Goal: Task Accomplishment & Management: Manage account settings

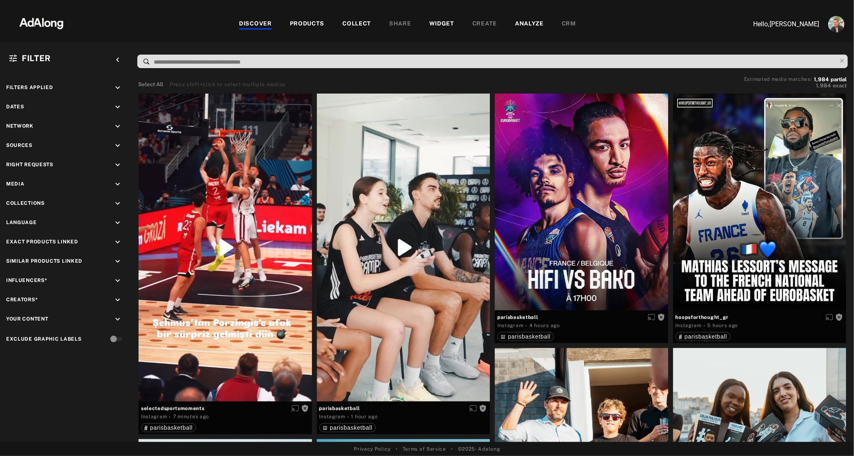
click at [443, 26] on div "WIDGET" at bounding box center [441, 24] width 25 height 10
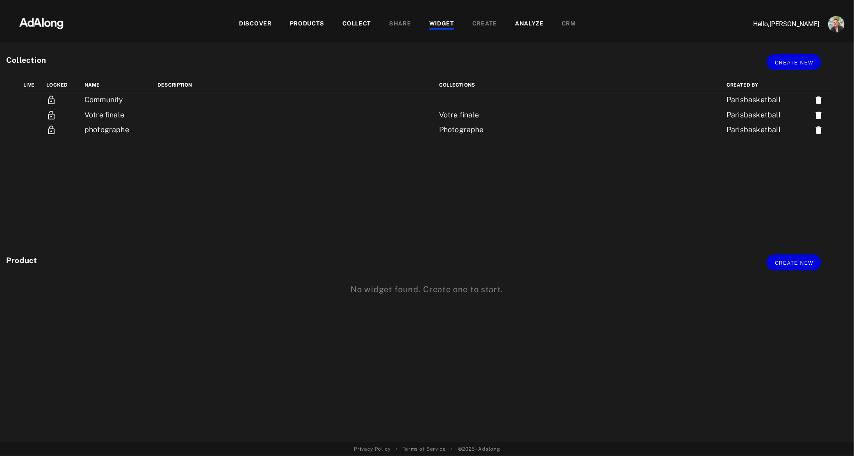
click at [359, 29] on div "DISCOVER PRODUCTS COLLECT SHARE WIDGET CREATE ANALYZE CRM" at bounding box center [407, 23] width 660 height 27
click at [353, 21] on div "COLLECT" at bounding box center [356, 24] width 29 height 10
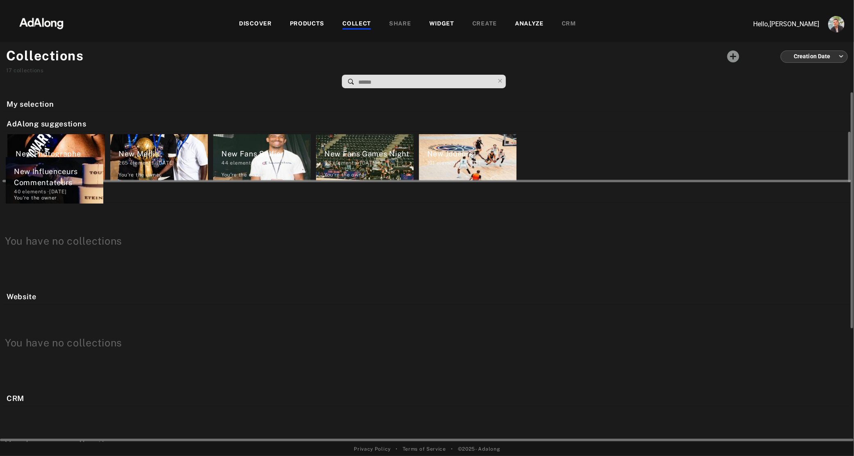
drag, startPoint x: 54, startPoint y: 127, endPoint x: 52, endPoint y: 172, distance: 45.5
click at [52, 172] on div "My selection New Influenceurs Commentateurs 40 elements · 2025.07.25 You're the…" at bounding box center [427, 266] width 854 height 349
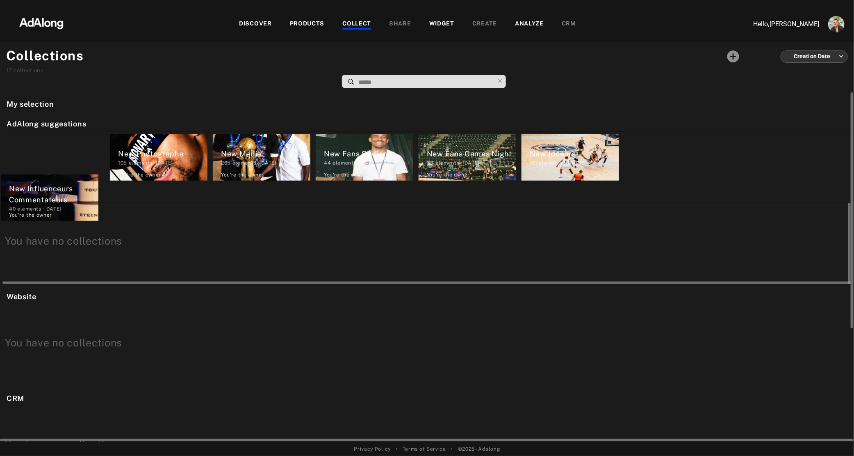
drag, startPoint x: 61, startPoint y: 151, endPoint x: 55, endPoint y: 214, distance: 63.9
click at [55, 214] on div "My selection New Influenceurs Commentateurs 40 elements · 2025.07.25 You're the…" at bounding box center [427, 266] width 854 height 349
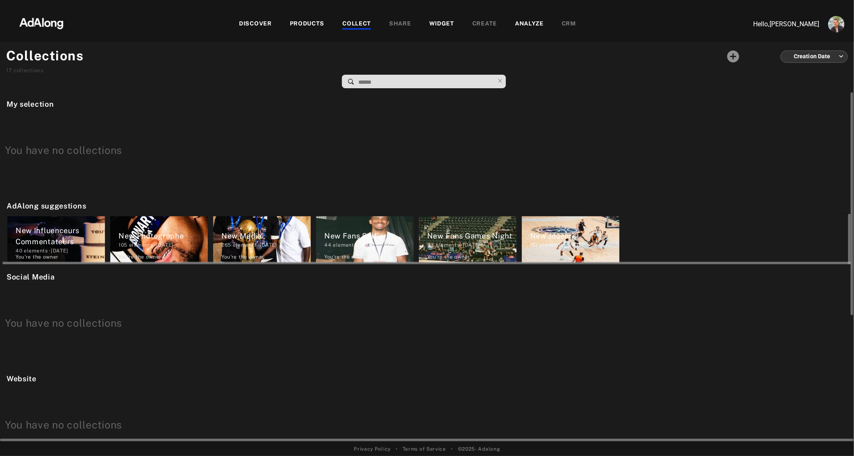
click at [52, 241] on div "New Influenceurs Commentateurs" at bounding box center [60, 236] width 89 height 22
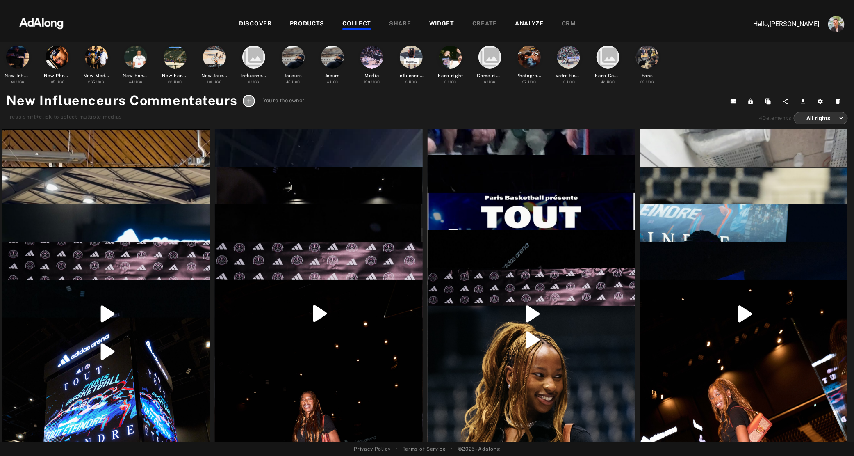
click at [248, 101] on icon at bounding box center [249, 101] width 6 height 6
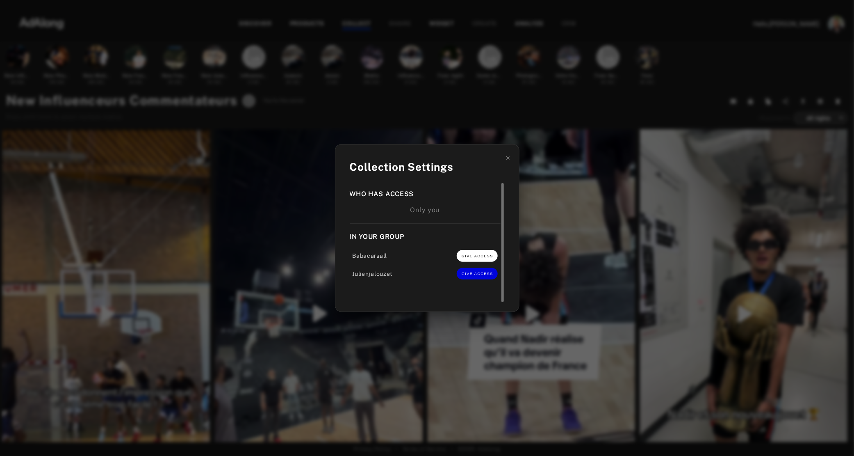
click at [476, 258] on span "GIVE ACCESS" at bounding box center [478, 256] width 32 height 4
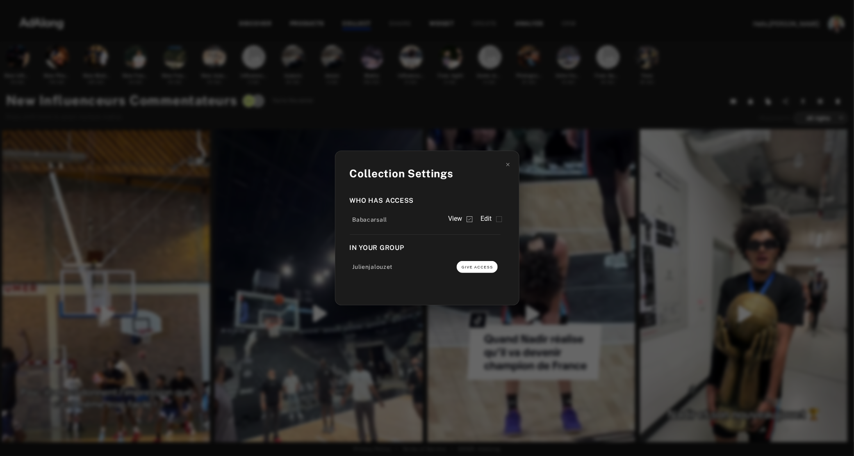
click at [476, 271] on button "GIVE ACCESS" at bounding box center [477, 266] width 41 height 11
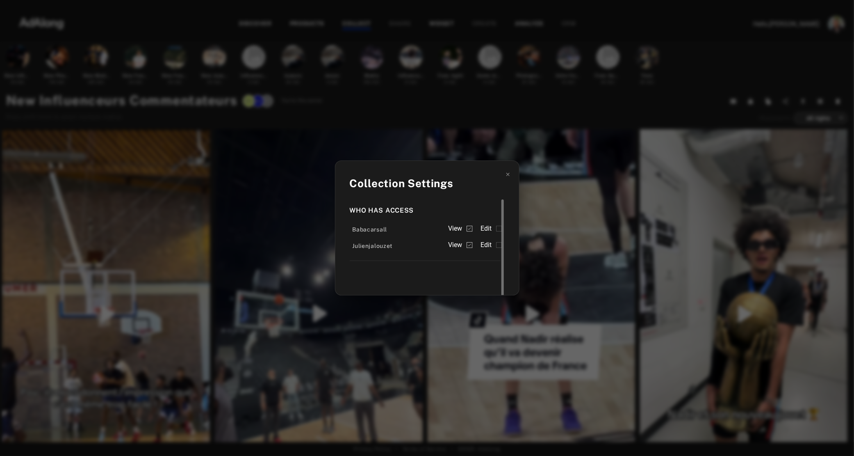
click at [491, 225] on span "Edit" at bounding box center [486, 228] width 11 height 10
click at [490, 240] on span "Edit" at bounding box center [486, 245] width 11 height 10
click at [388, 117] on div "Collection Settings Who has access Babacarsall View Edit Julienjalouzet View Ed…" at bounding box center [427, 228] width 854 height 456
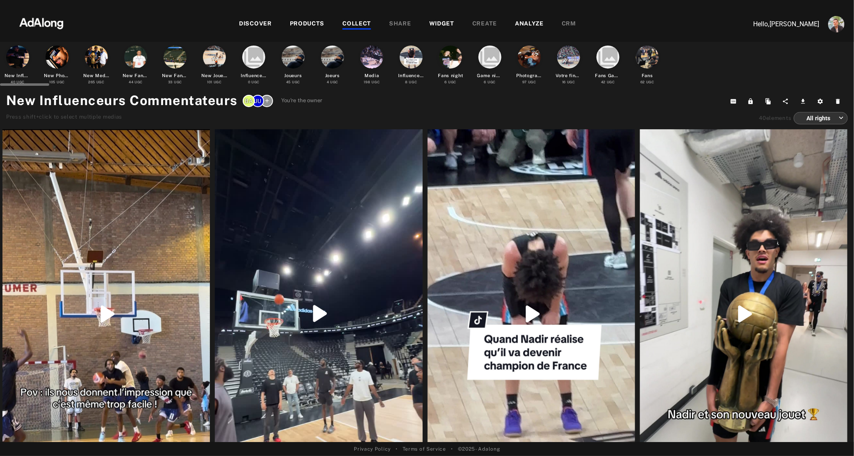
click at [16, 57] on div at bounding box center [17, 57] width 23 height 23
click at [60, 53] on div at bounding box center [57, 57] width 23 height 23
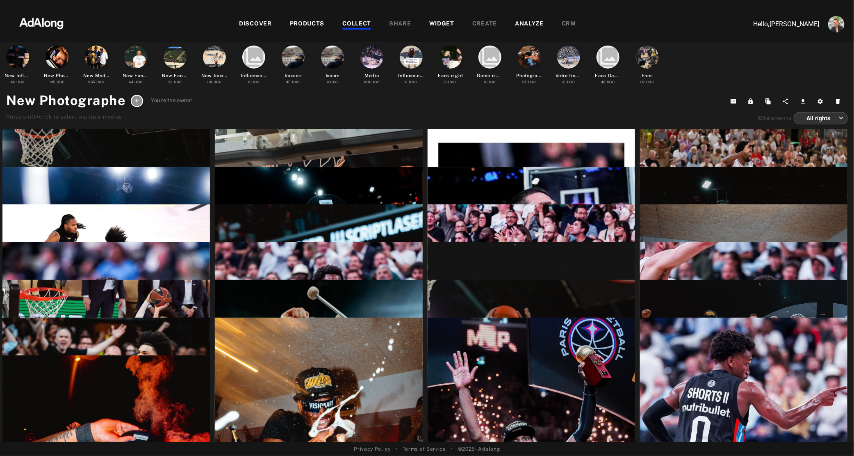
click at [139, 100] on icon at bounding box center [137, 101] width 4 height 4
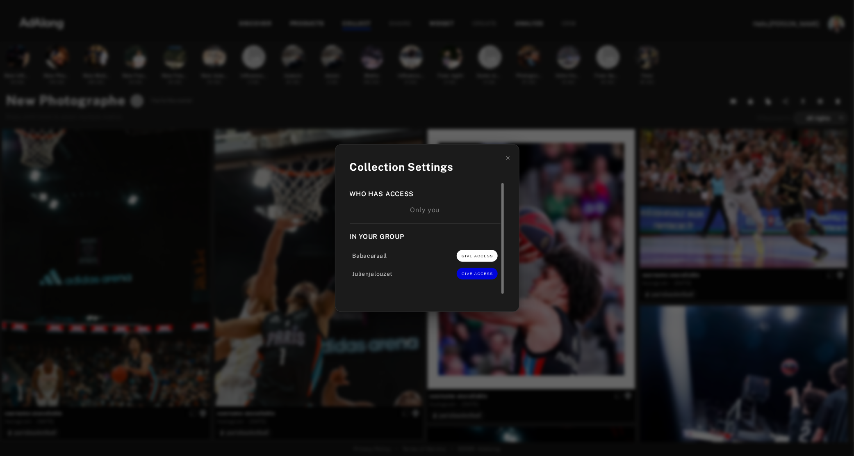
click at [469, 260] on button "GIVE ACCESS" at bounding box center [477, 255] width 41 height 11
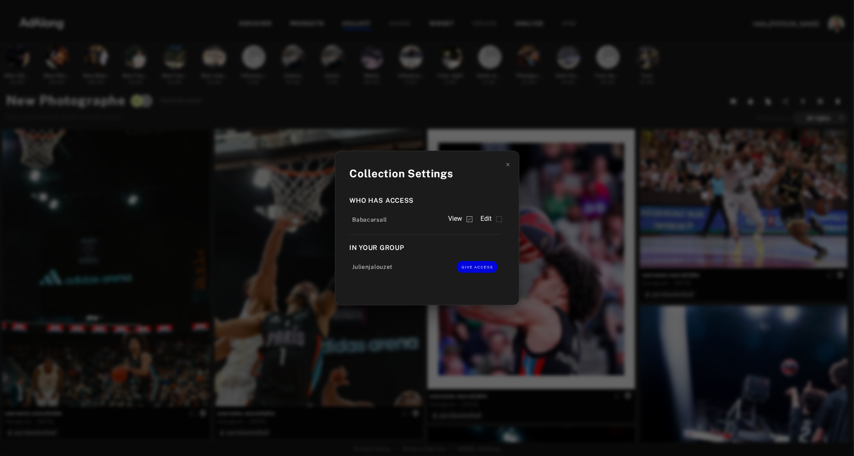
click at [479, 280] on div "Who has access Babacarsall View Edit In your group Julienjalouzet GIVE ACCESS" at bounding box center [427, 239] width 155 height 100
click at [478, 266] on span "GIVE ACCESS" at bounding box center [478, 267] width 32 height 4
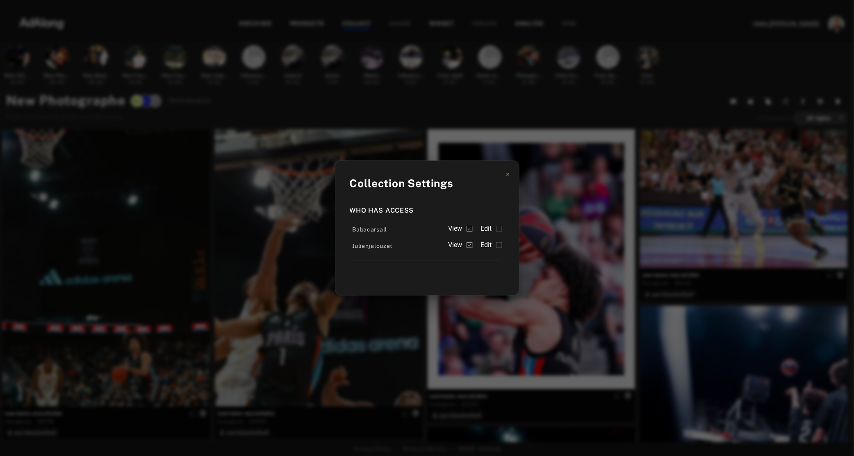
click at [125, 92] on div "Collection Settings Who has access Babacarsall View Edit Julienjalouzet View Ed…" at bounding box center [427, 228] width 854 height 456
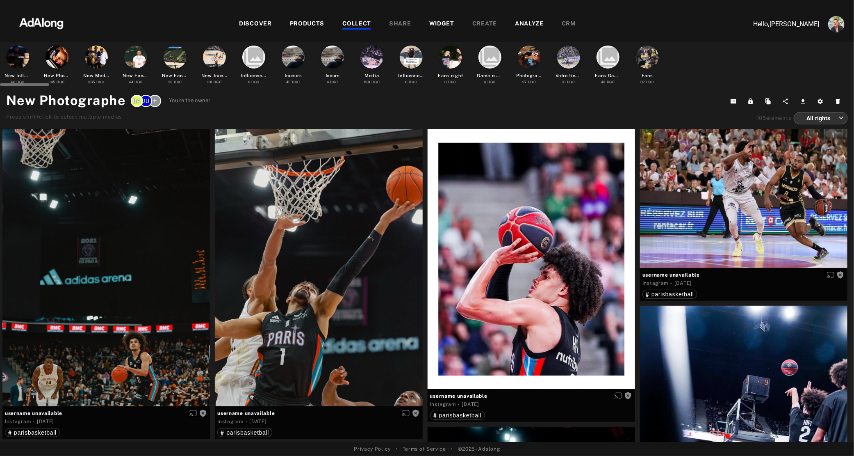
click at [104, 54] on div at bounding box center [96, 57] width 23 height 23
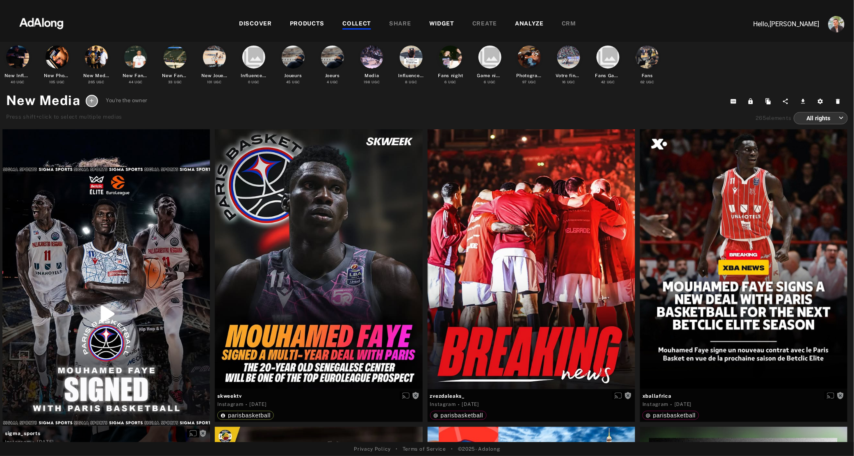
click at [93, 100] on icon at bounding box center [92, 101] width 6 height 6
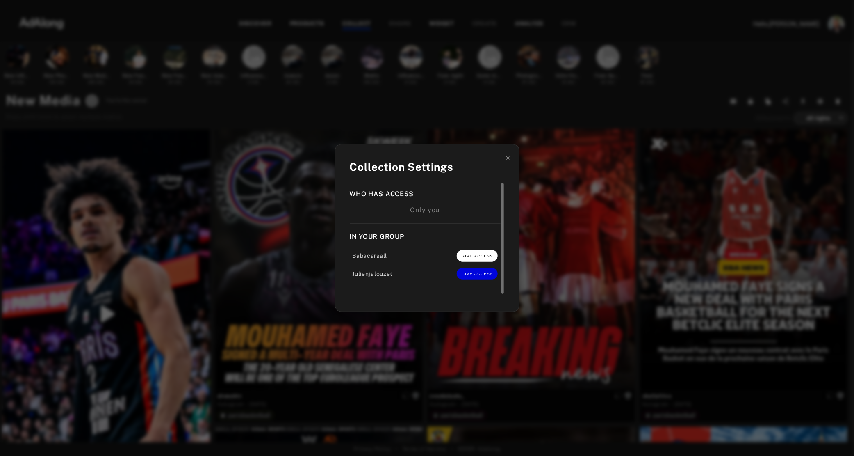
click at [473, 256] on span "GIVE ACCESS" at bounding box center [478, 256] width 32 height 4
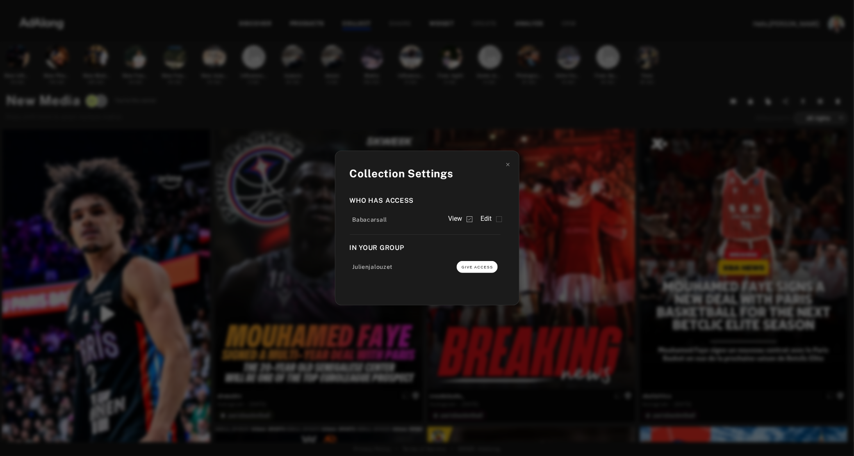
click at [479, 270] on button "GIVE ACCESS" at bounding box center [477, 266] width 41 height 11
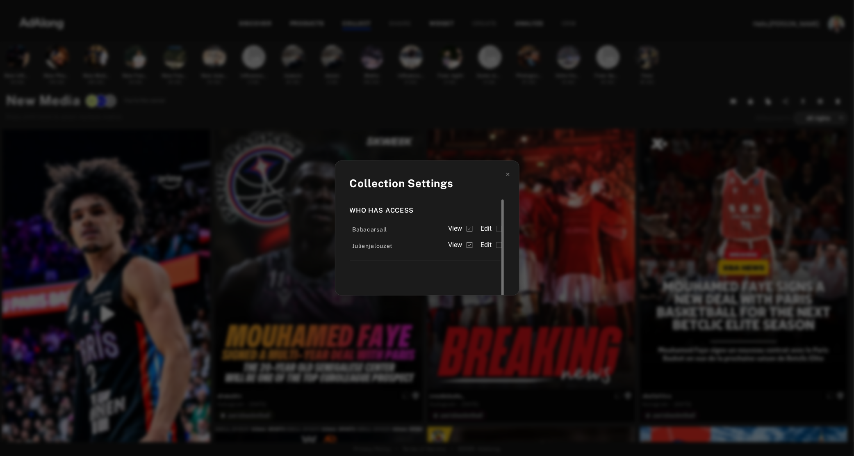
click at [186, 94] on div "Collection Settings Who has access Babacarsall View Edit Julienjalouzet View Ed…" at bounding box center [427, 228] width 854 height 456
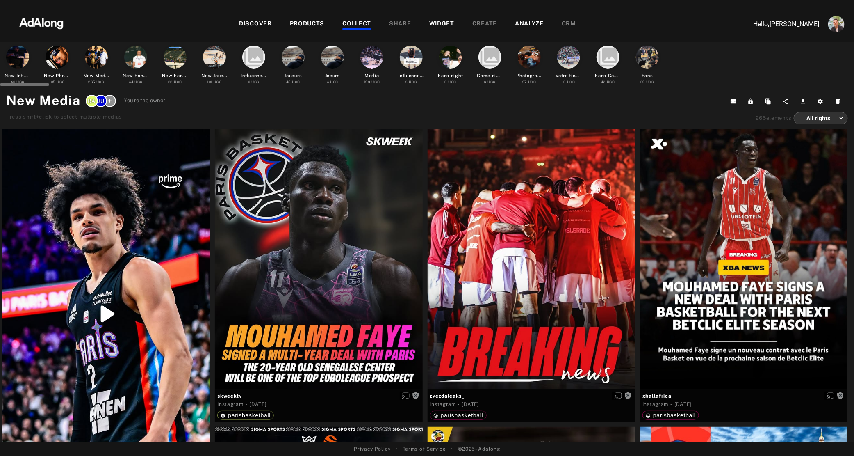
click at [131, 50] on div at bounding box center [135, 57] width 23 height 23
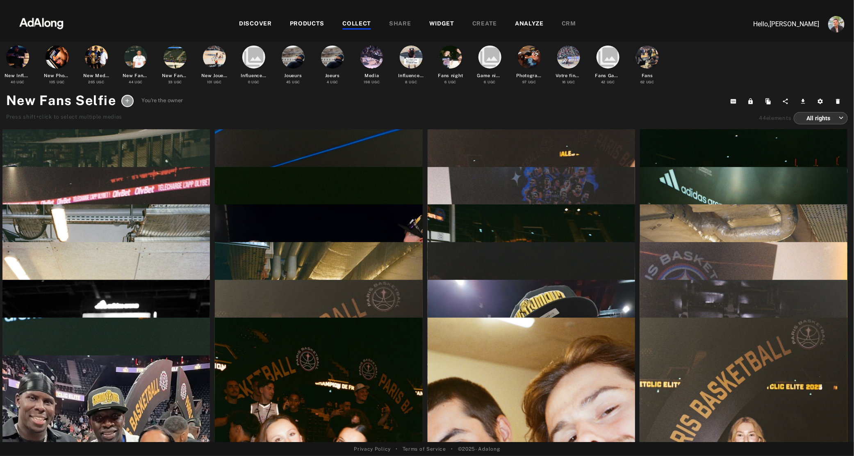
click at [124, 100] on icon at bounding box center [127, 101] width 6 height 6
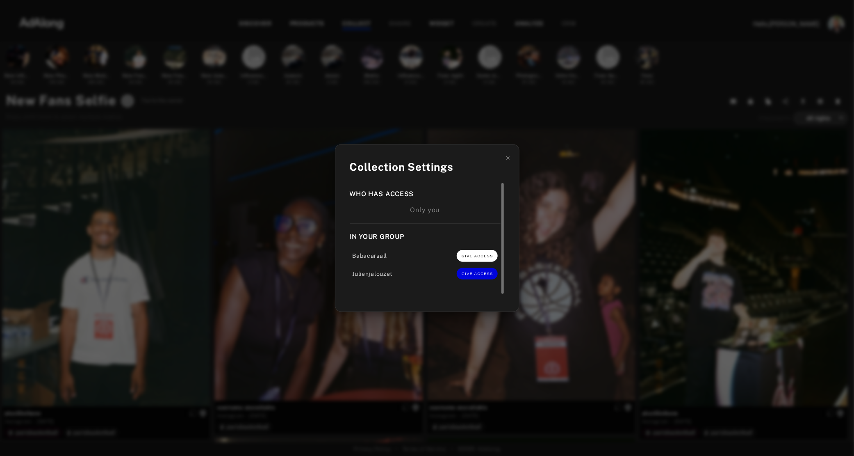
click at [479, 257] on span "GIVE ACCESS" at bounding box center [478, 256] width 32 height 4
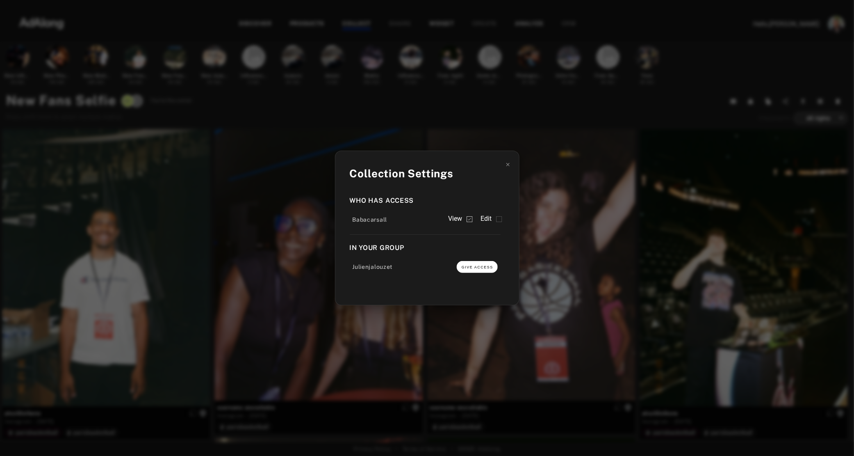
click at [479, 269] on span "GIVE ACCESS" at bounding box center [478, 267] width 32 height 4
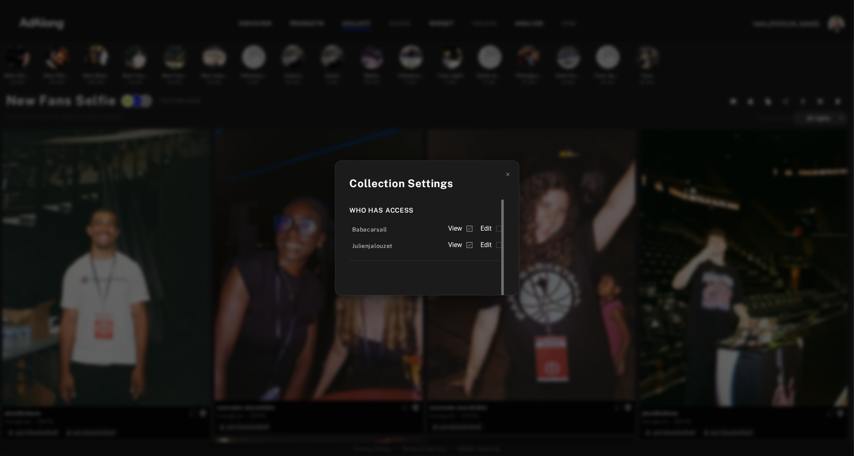
click at [489, 224] on span "Edit" at bounding box center [486, 228] width 11 height 10
click at [487, 244] on span "Edit" at bounding box center [486, 245] width 11 height 10
click at [295, 121] on div "Collection Settings Who has access Babacarsall View Edit Julienjalouzet View Ed…" at bounding box center [427, 228] width 854 height 456
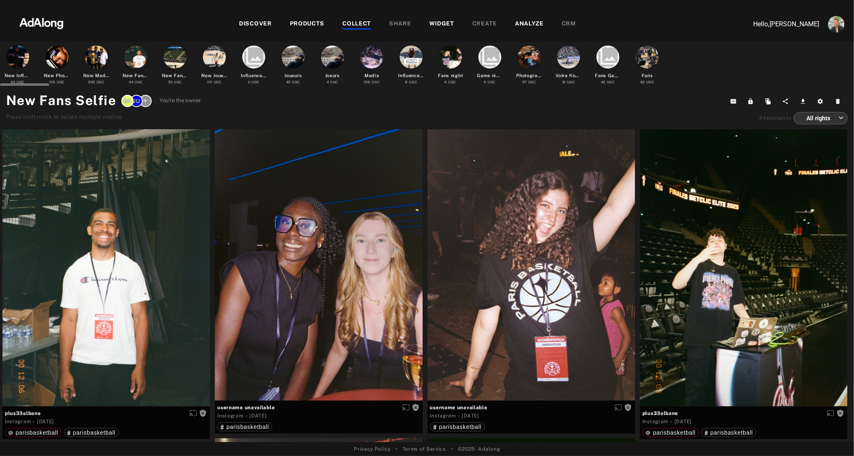
click at [173, 53] on div at bounding box center [175, 57] width 23 height 23
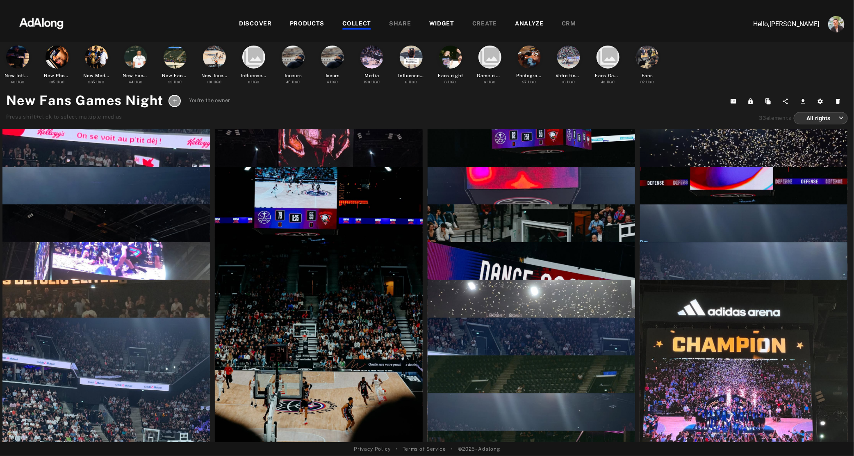
click at [177, 100] on icon at bounding box center [175, 101] width 6 height 6
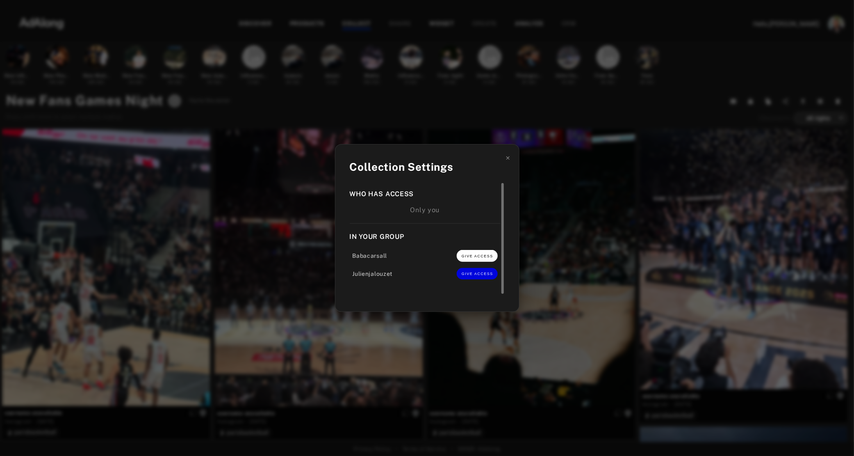
click at [467, 253] on button "GIVE ACCESS" at bounding box center [477, 255] width 41 height 11
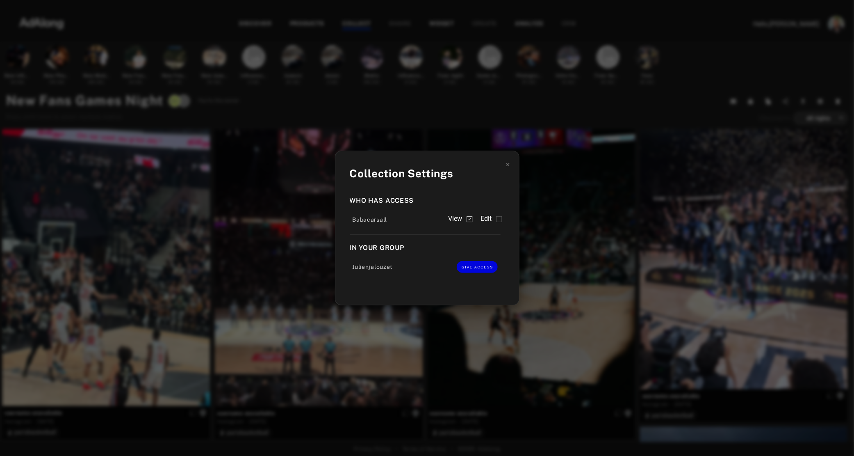
click at [471, 274] on div "Julienjalouzet GIVE ACCESS" at bounding box center [425, 266] width 151 height 18
click at [474, 264] on button "GIVE ACCESS" at bounding box center [477, 266] width 41 height 11
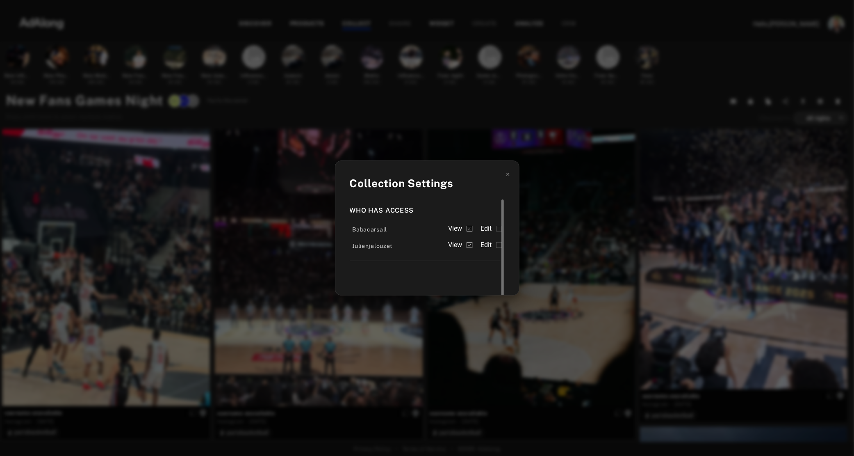
click at [491, 228] on span "Edit" at bounding box center [486, 228] width 11 height 10
click at [485, 248] on span "Edit" at bounding box center [486, 245] width 11 height 10
click at [285, 104] on div "Collection Settings Who has access Babacarsall View Edit Julienjalouzet View Ed…" at bounding box center [427, 228] width 854 height 456
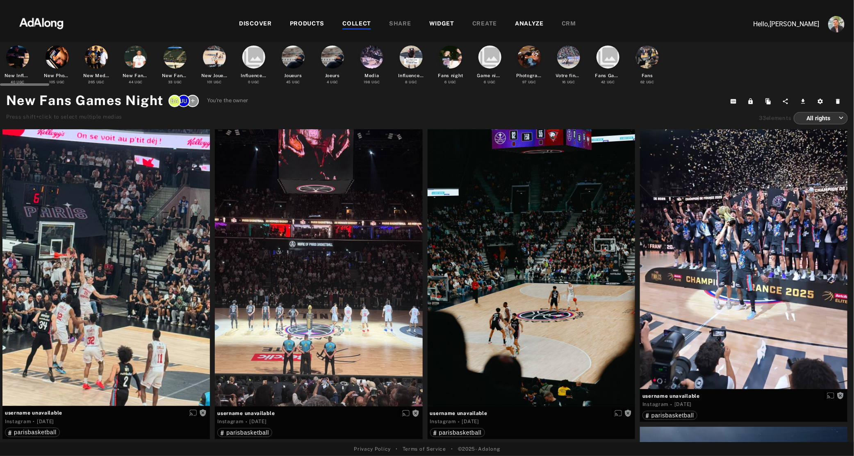
click at [219, 56] on div at bounding box center [214, 57] width 23 height 23
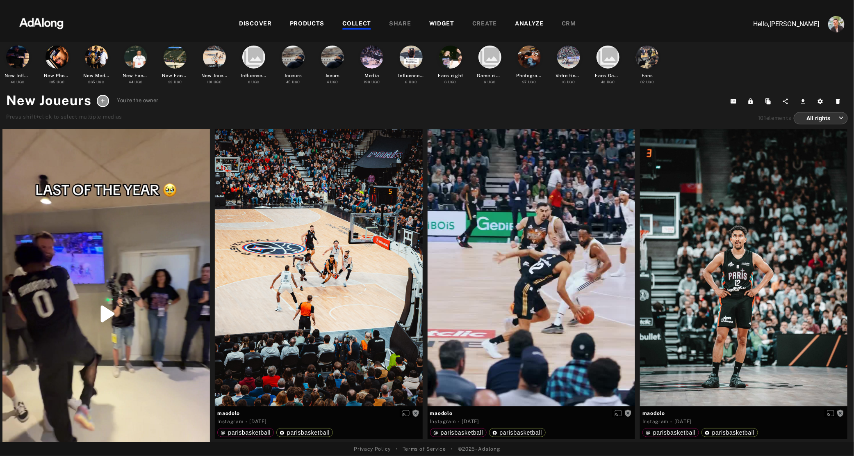
click at [104, 100] on icon at bounding box center [103, 101] width 6 height 6
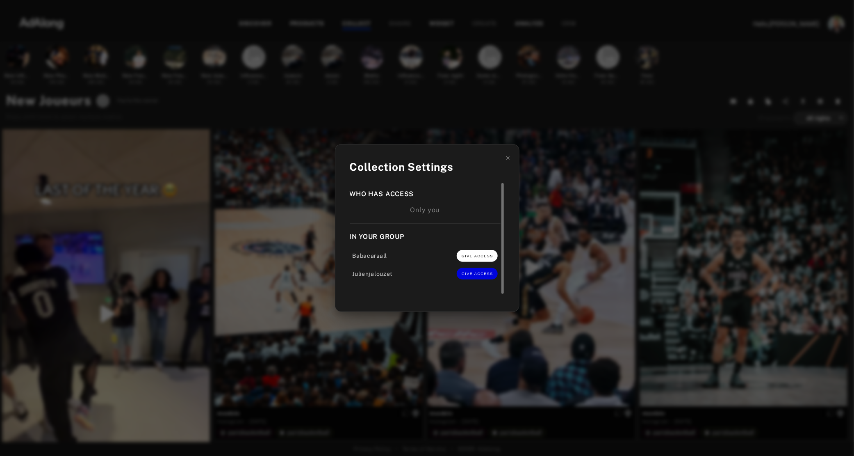
click at [469, 253] on button "GIVE ACCESS" at bounding box center [477, 255] width 41 height 11
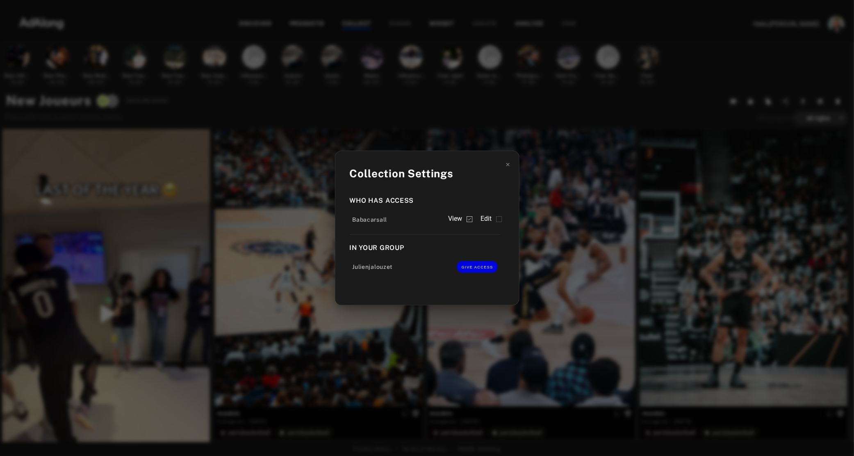
click at [476, 276] on div "Who has access Babacarsall View Edit In your group Julienjalouzet GIVE ACCESS" at bounding box center [427, 239] width 155 height 100
click at [479, 269] on span "GIVE ACCESS" at bounding box center [478, 267] width 32 height 4
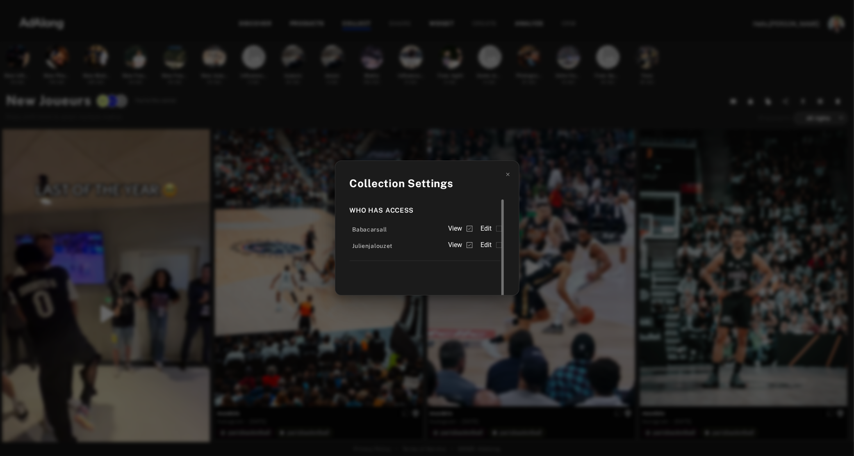
click at [490, 228] on span "Edit" at bounding box center [486, 228] width 11 height 10
click at [490, 245] on span "Edit" at bounding box center [486, 245] width 11 height 10
click at [446, 128] on div "Collection Settings Who has access Babacarsall View Edit Julienjalouzet View Ed…" at bounding box center [427, 228] width 854 height 456
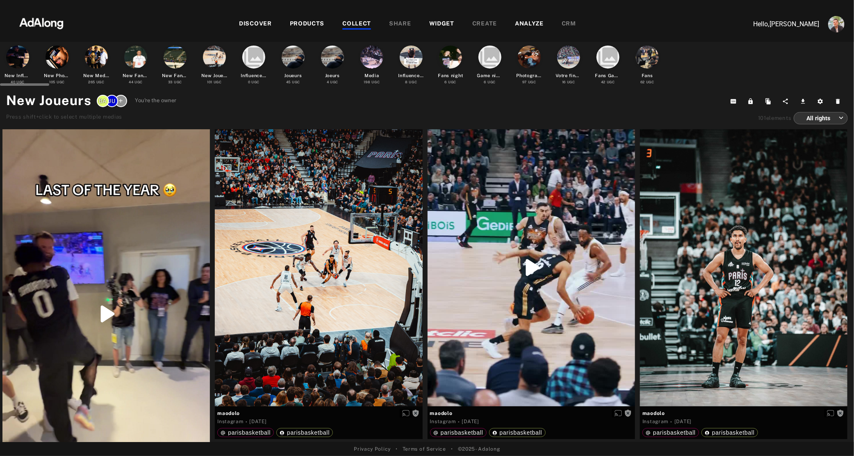
click at [18, 55] on div at bounding box center [17, 57] width 23 height 23
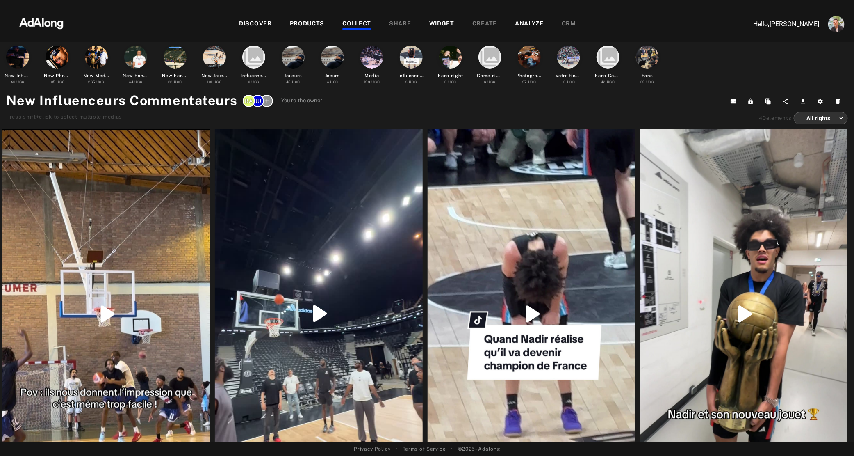
click at [262, 102] on div "JU" at bounding box center [258, 101] width 12 height 12
click at [266, 104] on icon at bounding box center [267, 101] width 6 height 6
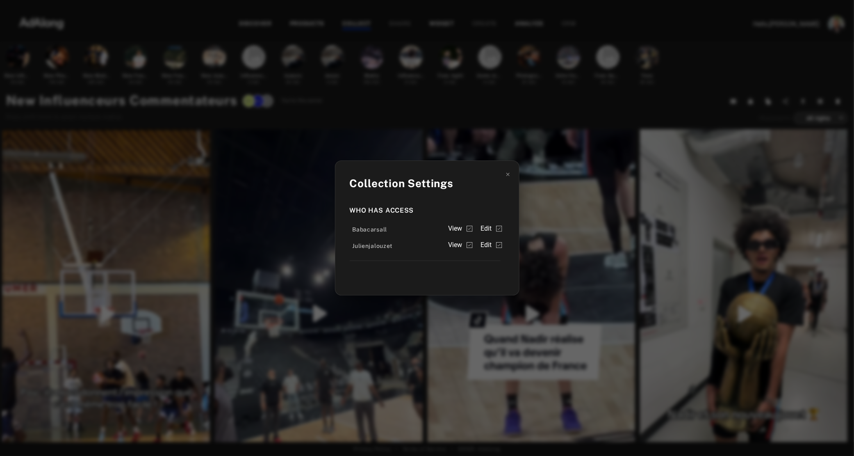
click at [89, 95] on div "Collection Settings Who has access Babacarsall View Edit Julienjalouzet View Ed…" at bounding box center [427, 228] width 854 height 456
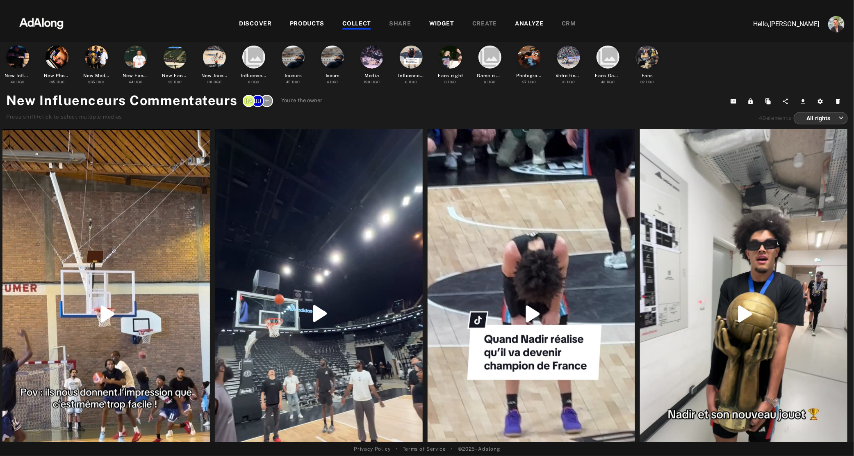
click at [43, 16] on img at bounding box center [41, 22] width 72 height 25
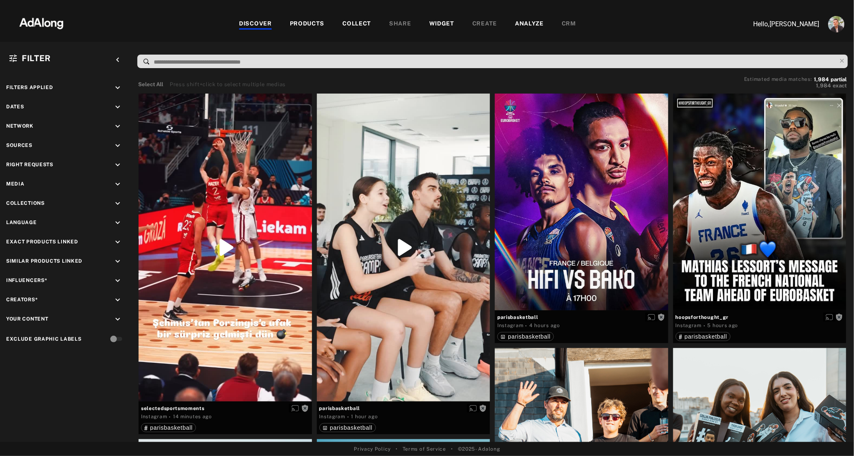
click at [349, 21] on div "COLLECT" at bounding box center [356, 24] width 29 height 10
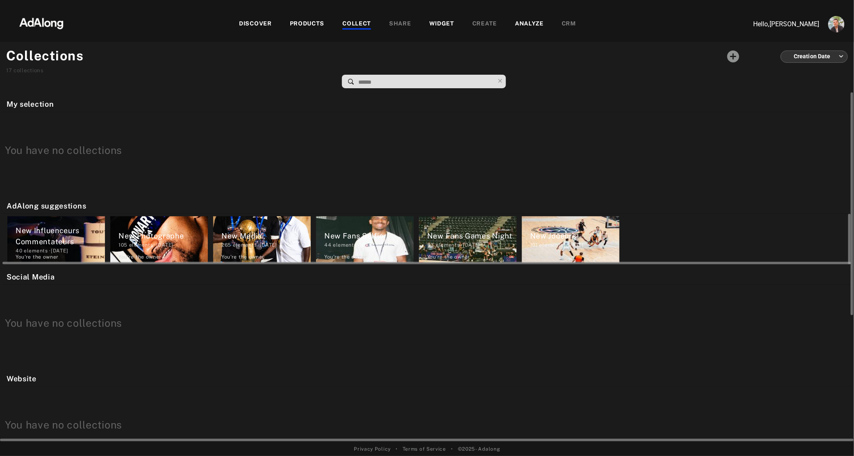
click at [29, 230] on div "New Influenceurs Commentateurs" at bounding box center [60, 236] width 89 height 22
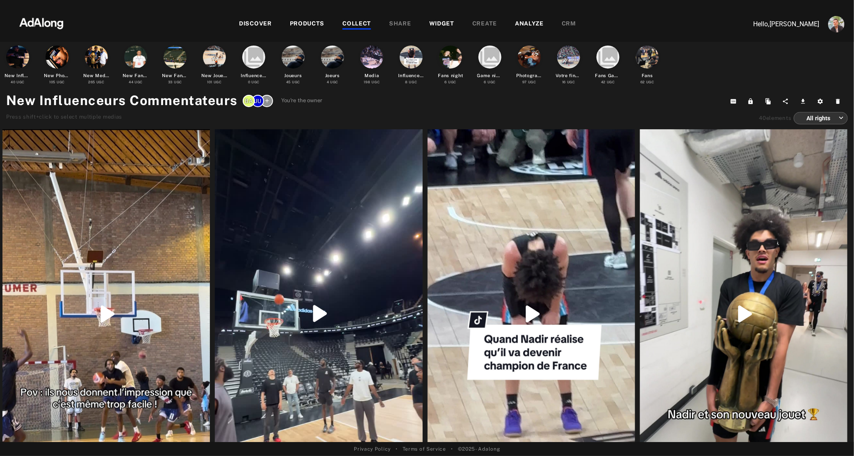
click at [267, 103] on icon at bounding box center [267, 101] width 6 height 6
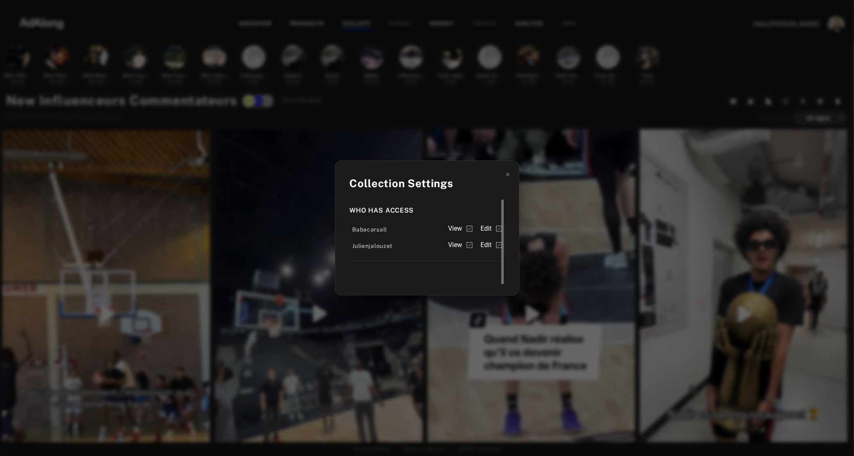
click at [369, 273] on div "Who has access Babacarsall View Edit Julienjalouzet View Edit" at bounding box center [427, 239] width 155 height 81
drag, startPoint x: 504, startPoint y: 213, endPoint x: 506, endPoint y: 243, distance: 29.7
click at [506, 243] on div "Collection Settings Who has access Babacarsall View Edit Julienjalouzet View Ed…" at bounding box center [427, 227] width 185 height 135
click at [415, 106] on div "Collection Settings Who has access Babacarsall View Edit Julienjalouzet View Ed…" at bounding box center [427, 228] width 854 height 456
